Goal: Task Accomplishment & Management: Use online tool/utility

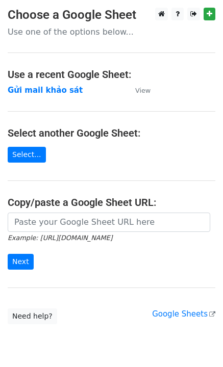
click at [34, 90] on strong "Gửi mail khảo sát" at bounding box center [45, 90] width 75 height 9
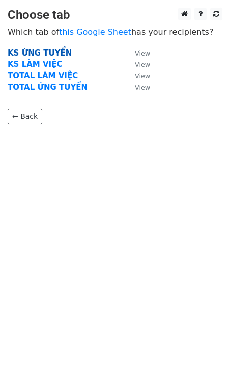
click at [45, 50] on strong "KS ỨNG TUYỂN" at bounding box center [40, 52] width 64 height 9
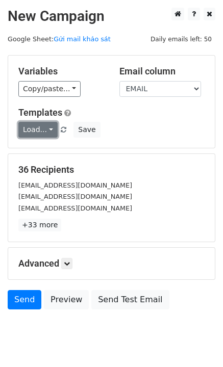
click at [26, 127] on link "Load..." at bounding box center [37, 130] width 39 height 16
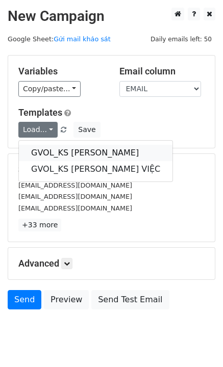
click at [36, 149] on link "GVOL_KS [PERSON_NAME]" at bounding box center [95, 153] width 153 height 16
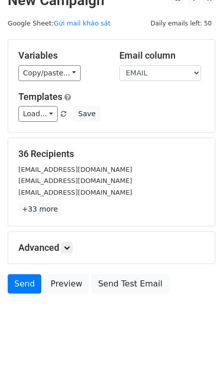
scroll to position [29, 0]
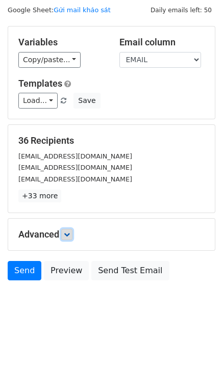
click at [67, 237] on icon at bounding box center [67, 234] width 6 height 6
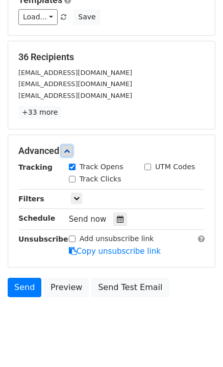
scroll to position [129, 0]
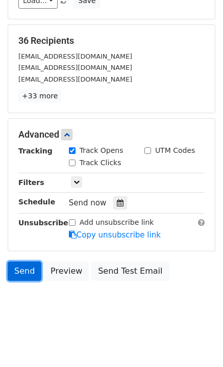
click at [31, 269] on link "Send" at bounding box center [25, 270] width 34 height 19
